Goal: Task Accomplishment & Management: Use online tool/utility

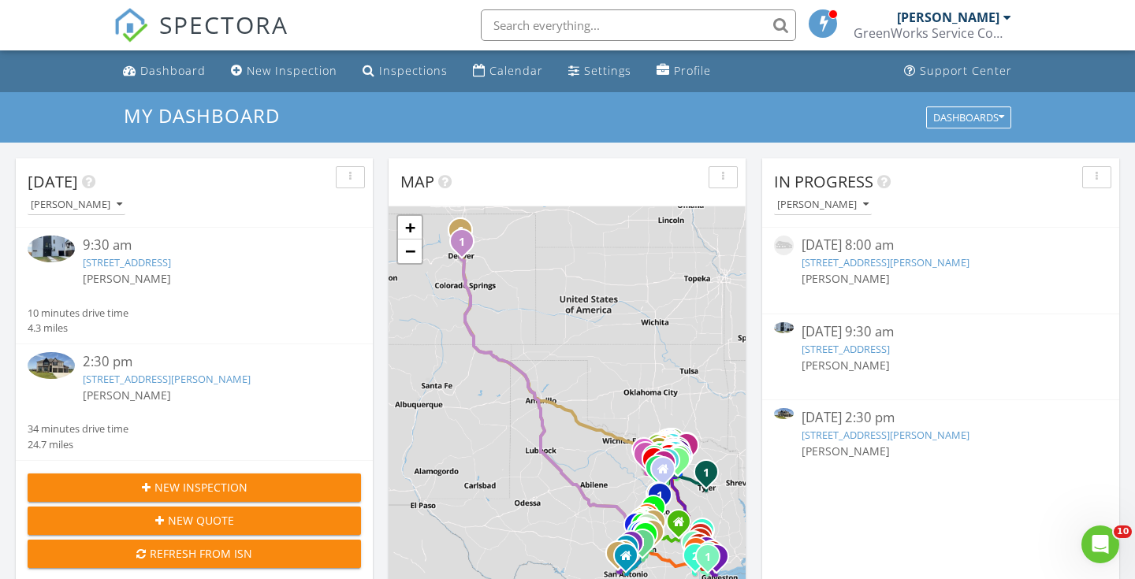
click at [162, 261] on link "1926 Pueblo St, Dallas, TX 75212" at bounding box center [127, 262] width 88 height 14
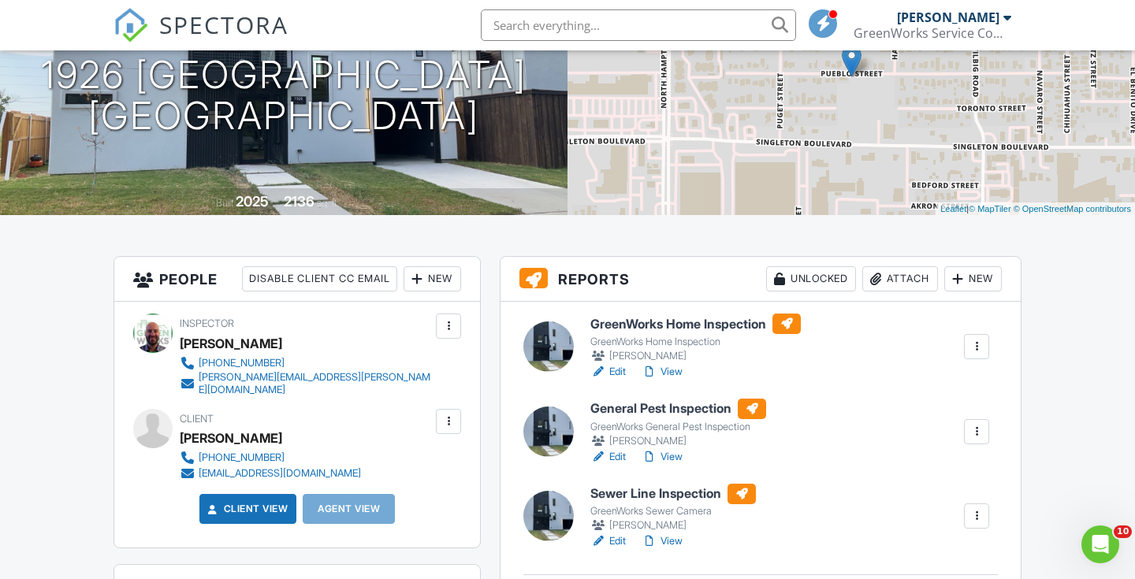
scroll to position [236, 0]
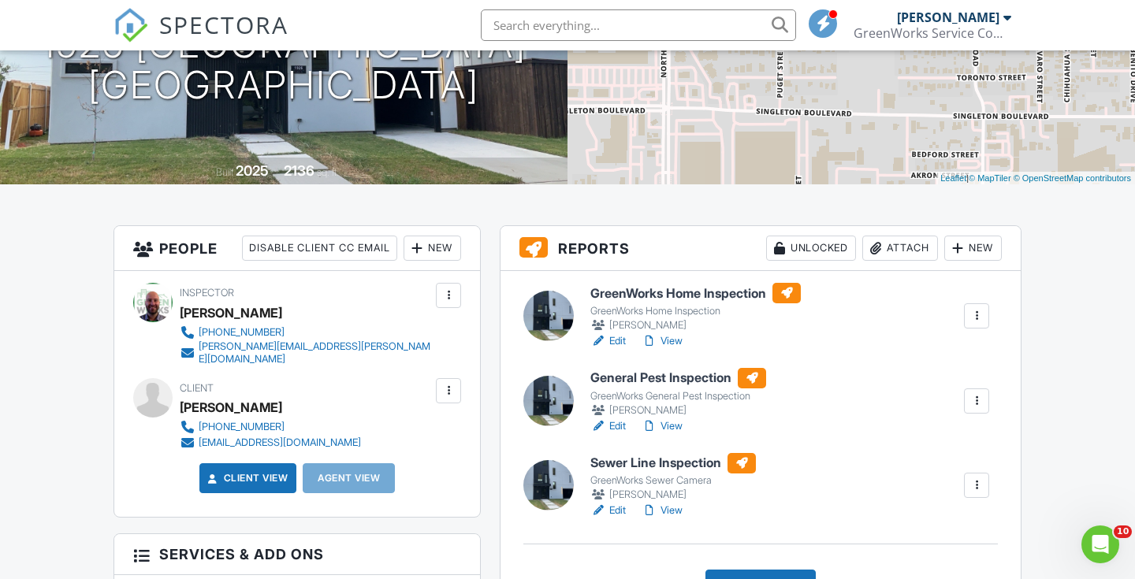
click at [708, 468] on h6 "Sewer Line Inspection" at bounding box center [672, 463] width 165 height 20
